Goal: Information Seeking & Learning: Learn about a topic

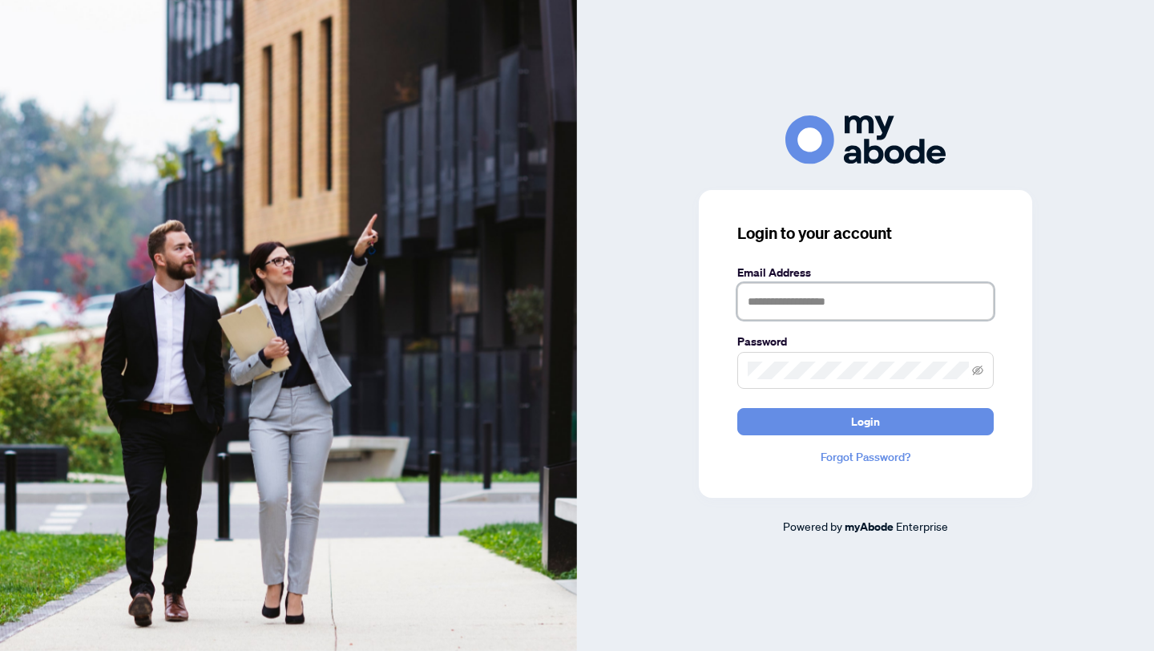
click at [761, 301] on input "text" at bounding box center [865, 301] width 256 height 37
click at [978, 371] on icon "eye-invisible" at bounding box center [977, 370] width 11 height 11
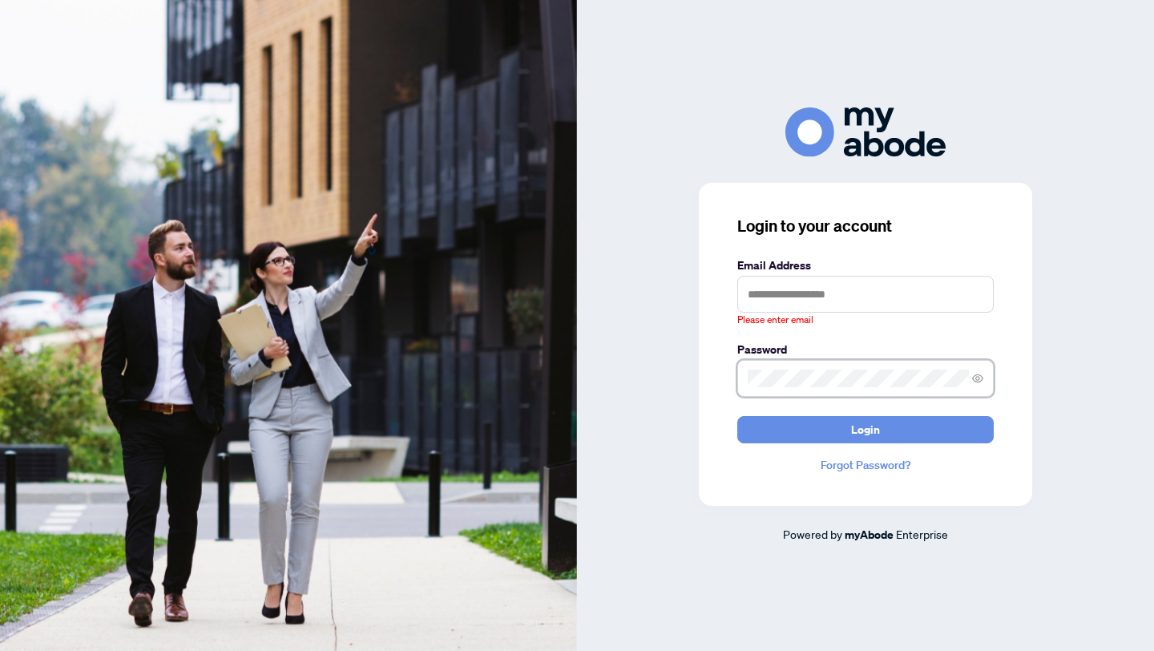
click at [721, 386] on div "Login to your account Email Address Please enter email Password Login Forgot Pa…" at bounding box center [865, 344] width 333 height 323
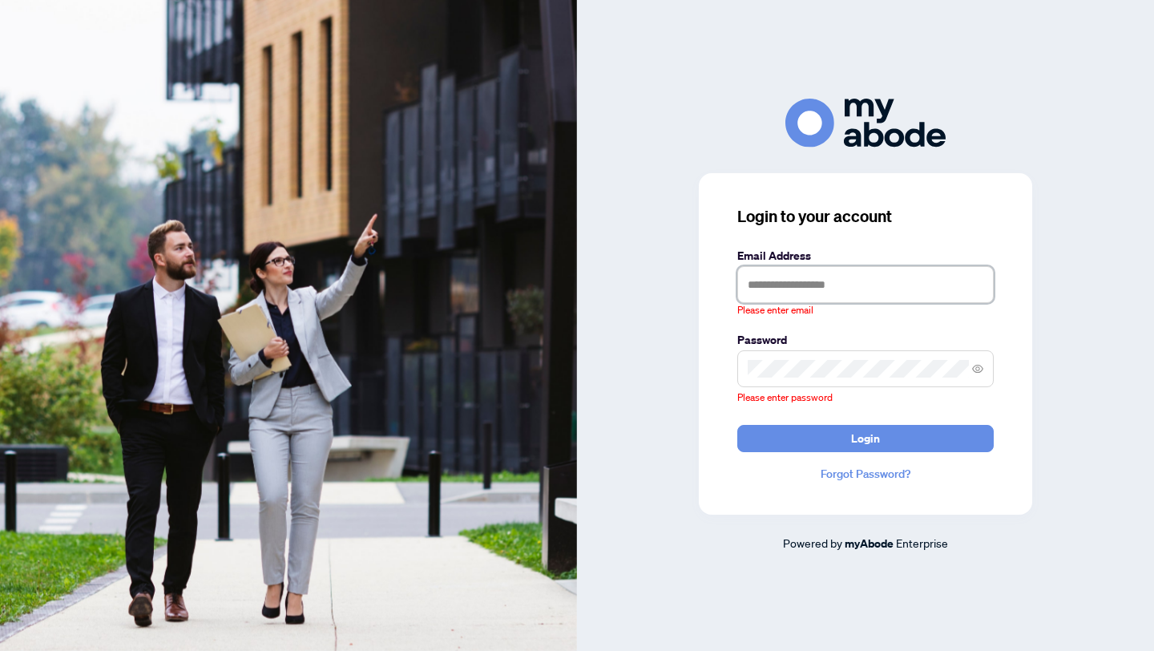
click at [825, 292] on input "text" at bounding box center [865, 284] width 256 height 37
type input "**********"
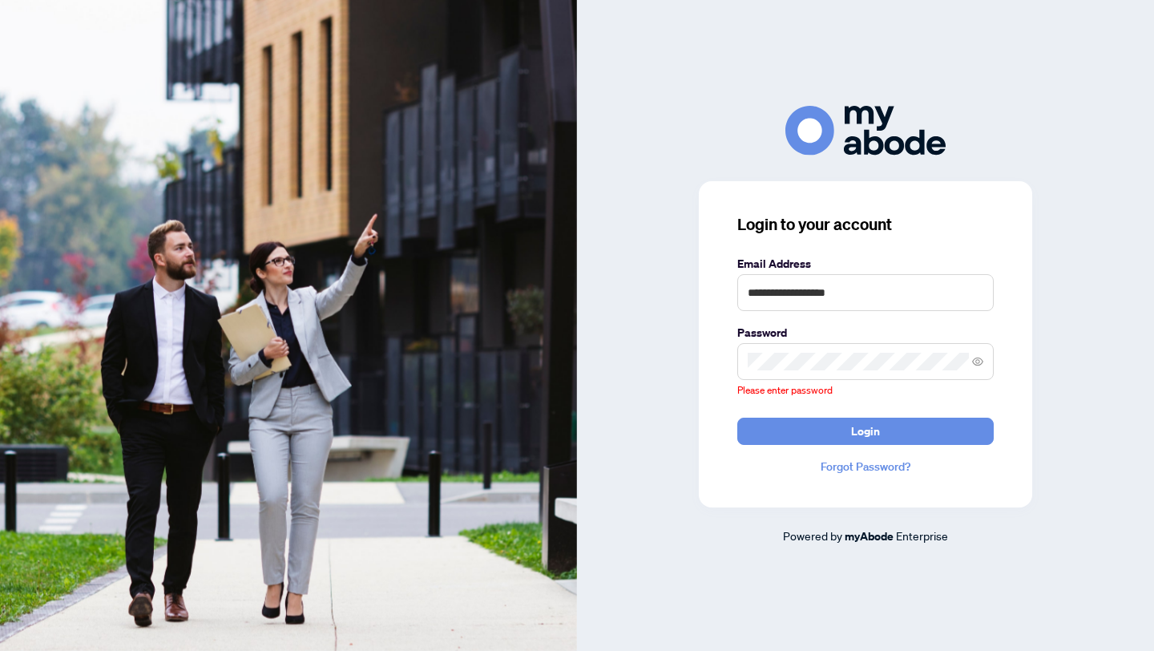
click at [816, 374] on span at bounding box center [865, 361] width 256 height 37
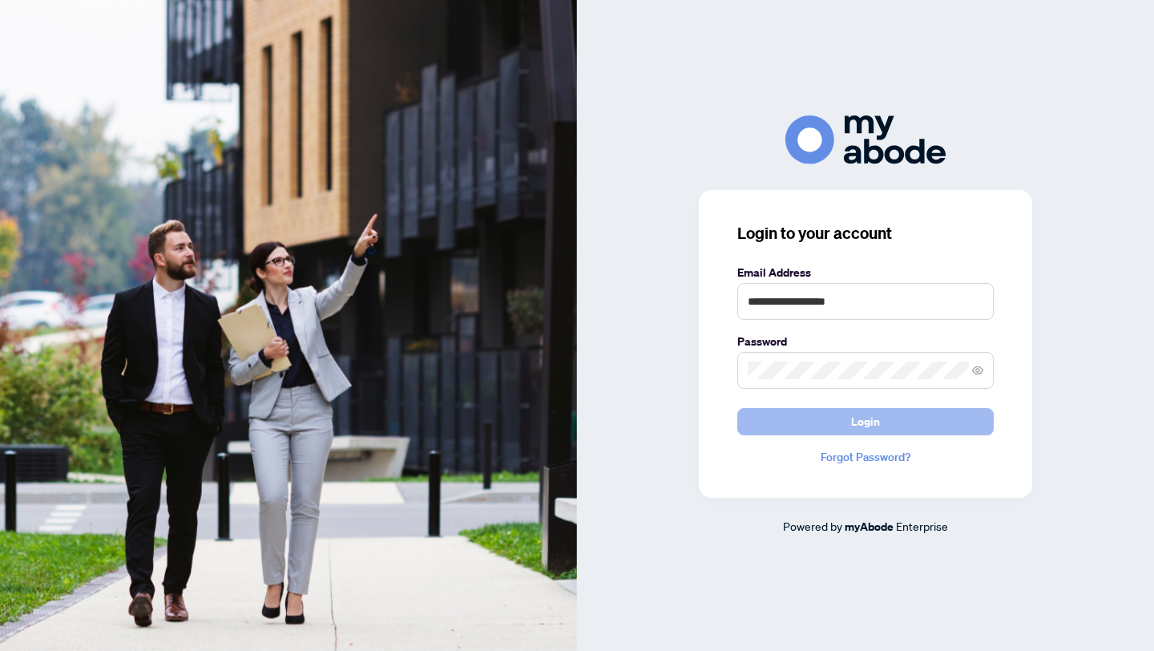
click at [903, 416] on button "Login" at bounding box center [865, 421] width 256 height 27
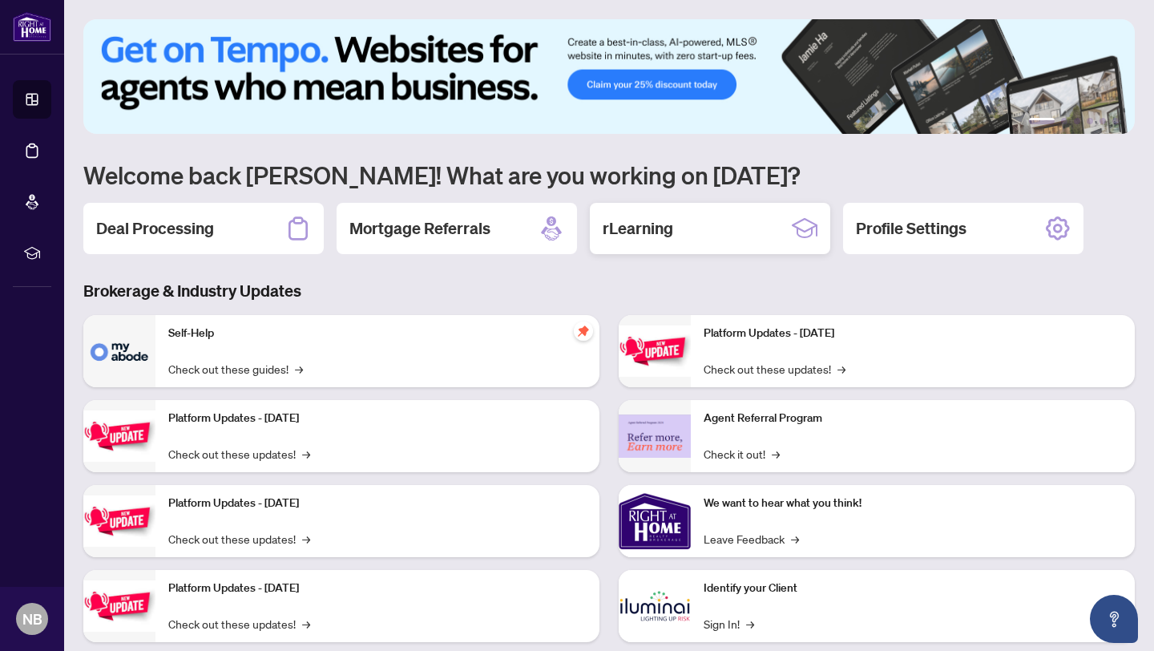
click at [647, 222] on h2 "rLearning" at bounding box center [638, 228] width 71 height 22
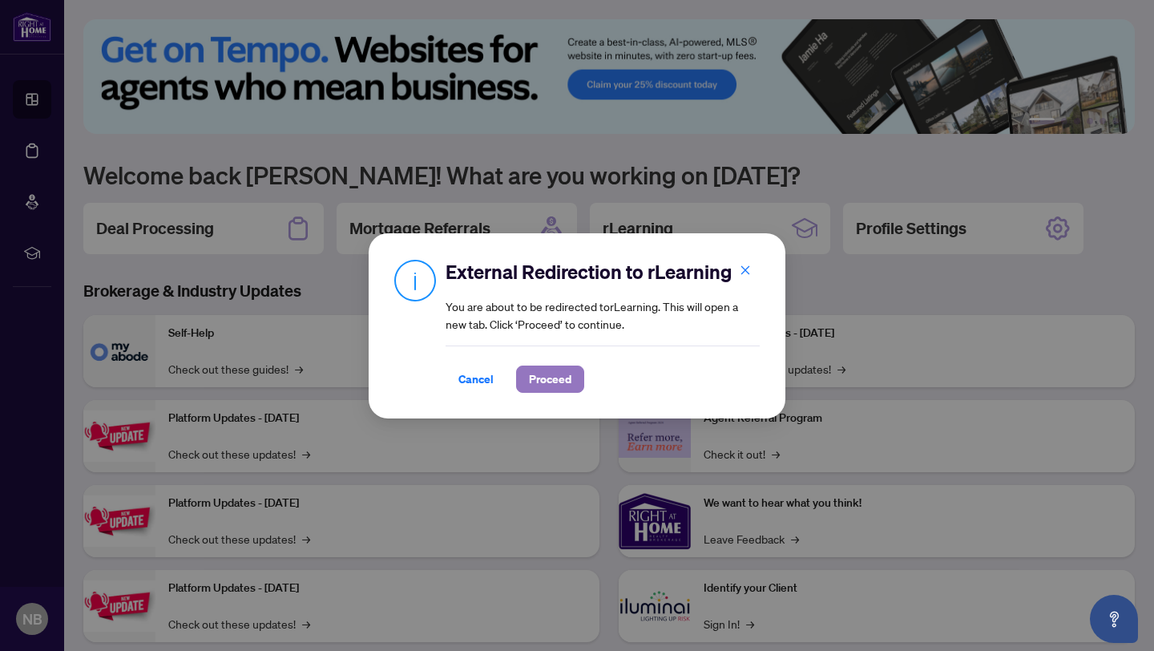
click at [556, 382] on span "Proceed" at bounding box center [550, 379] width 42 height 26
